Goal: Information Seeking & Learning: Learn about a topic

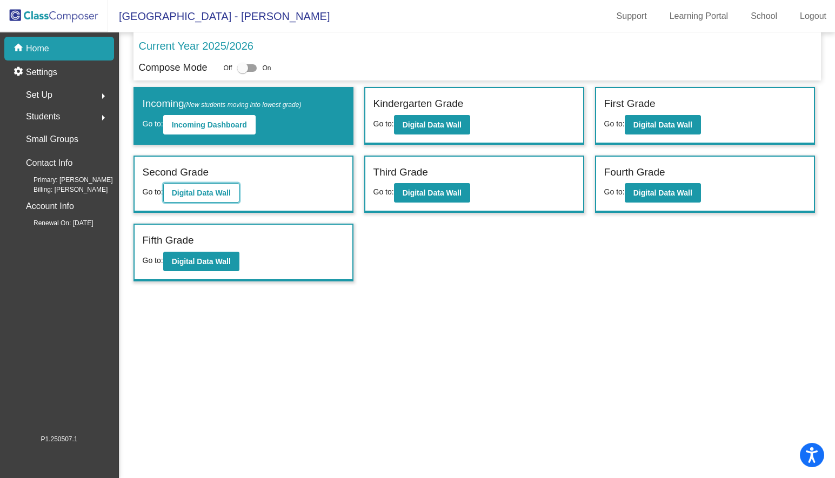
click at [207, 194] on b "Digital Data Wall" at bounding box center [201, 193] width 59 height 9
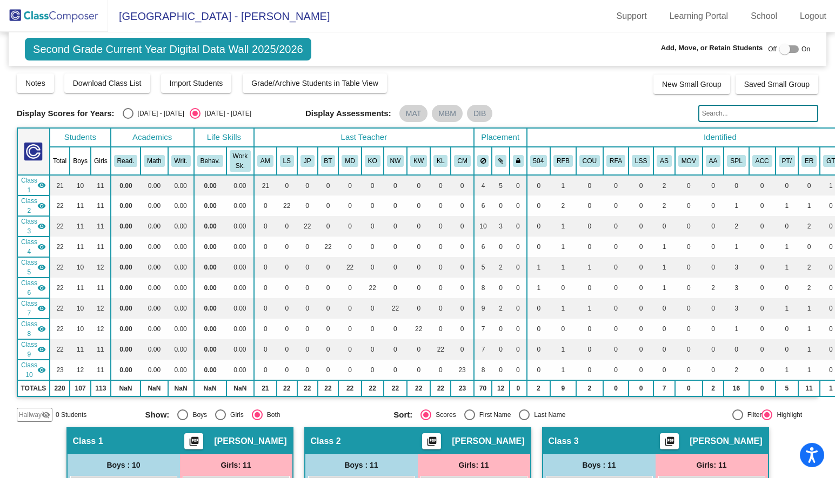
click at [720, 115] on input "text" at bounding box center [758, 113] width 120 height 17
type input "Lincoln"
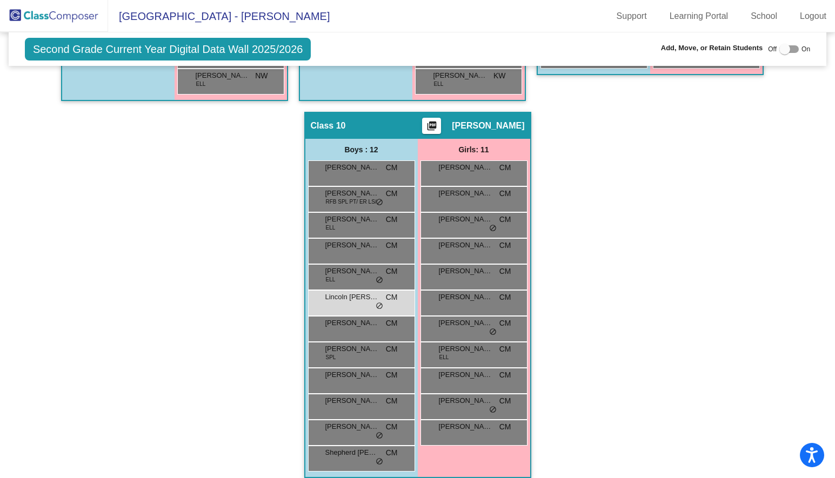
scroll to position [1435, 0]
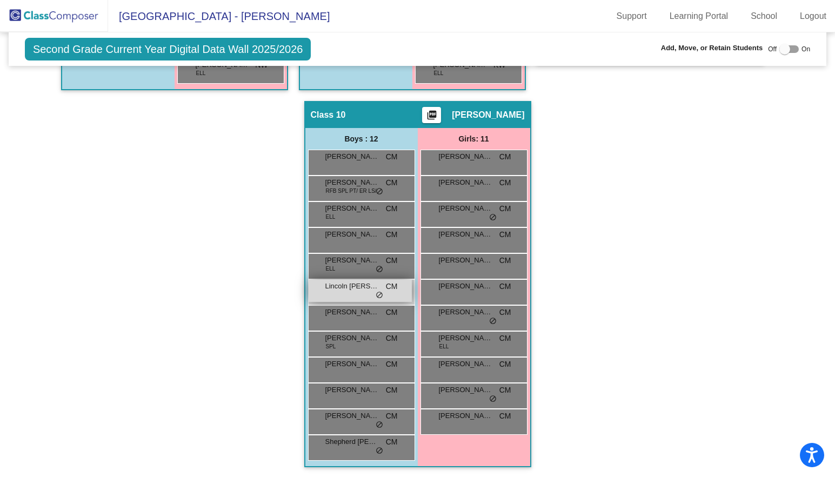
click at [376, 291] on span "do_not_disturb_alt" at bounding box center [380, 295] width 8 height 9
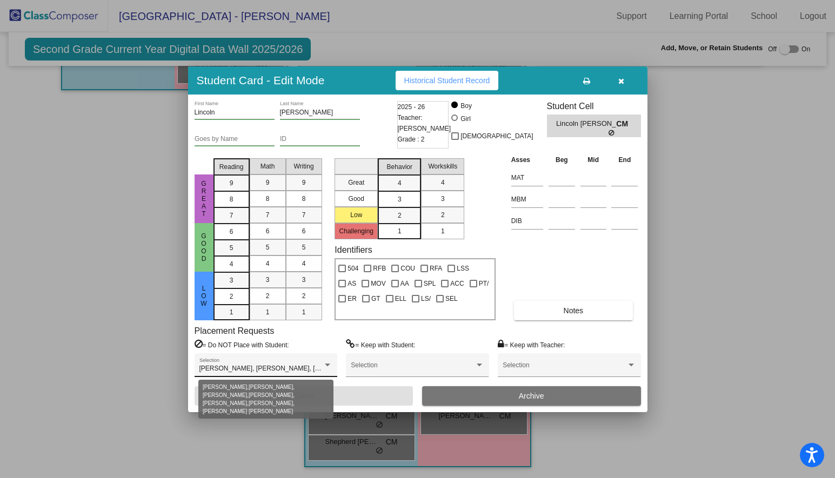
click at [325, 363] on div at bounding box center [328, 365] width 10 height 8
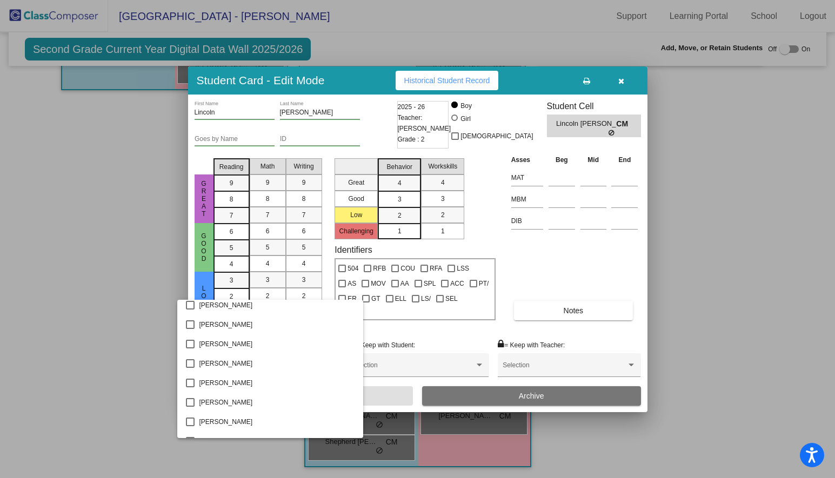
scroll to position [0, 0]
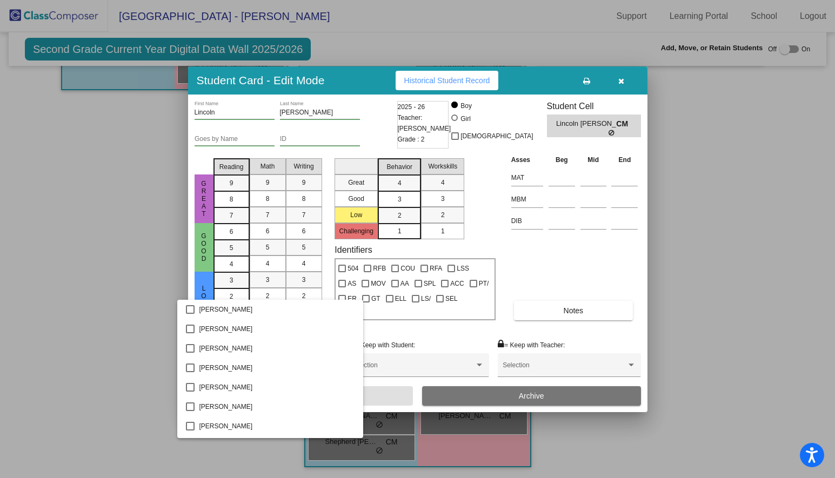
click at [737, 324] on div at bounding box center [417, 239] width 835 height 478
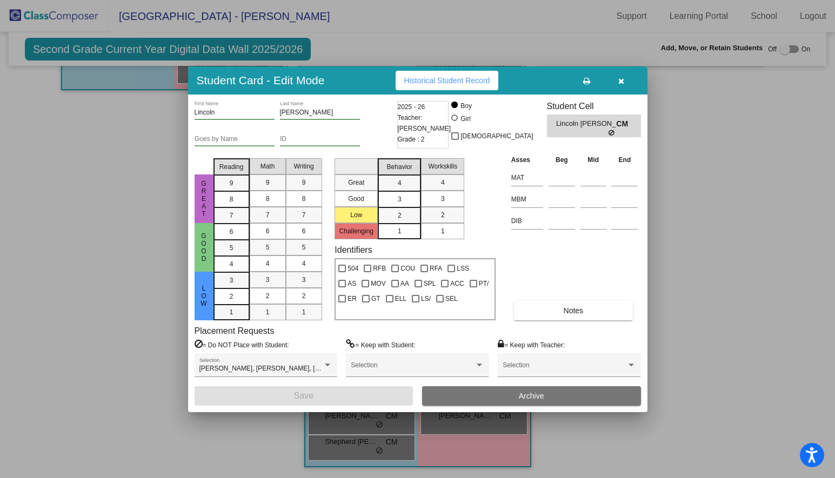
click at [472, 84] on span "Historical Student Record" at bounding box center [447, 80] width 86 height 9
click at [621, 84] on icon "button" at bounding box center [621, 81] width 6 height 8
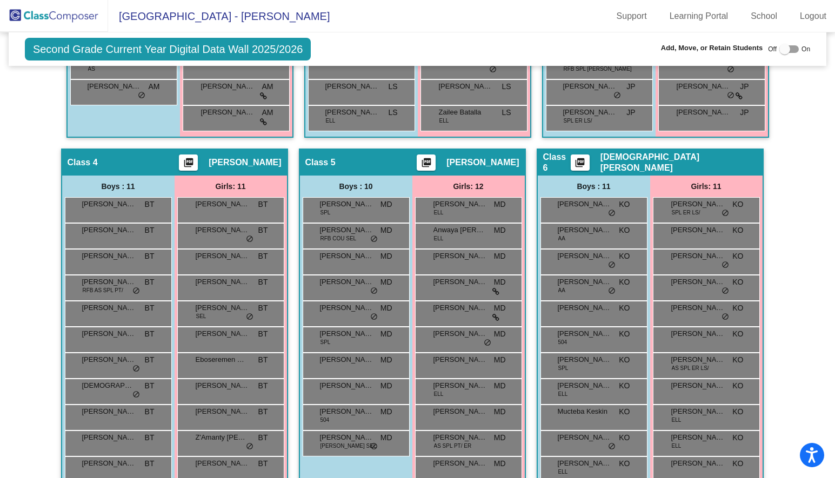
scroll to position [703, 0]
